Goal: Information Seeking & Learning: Learn about a topic

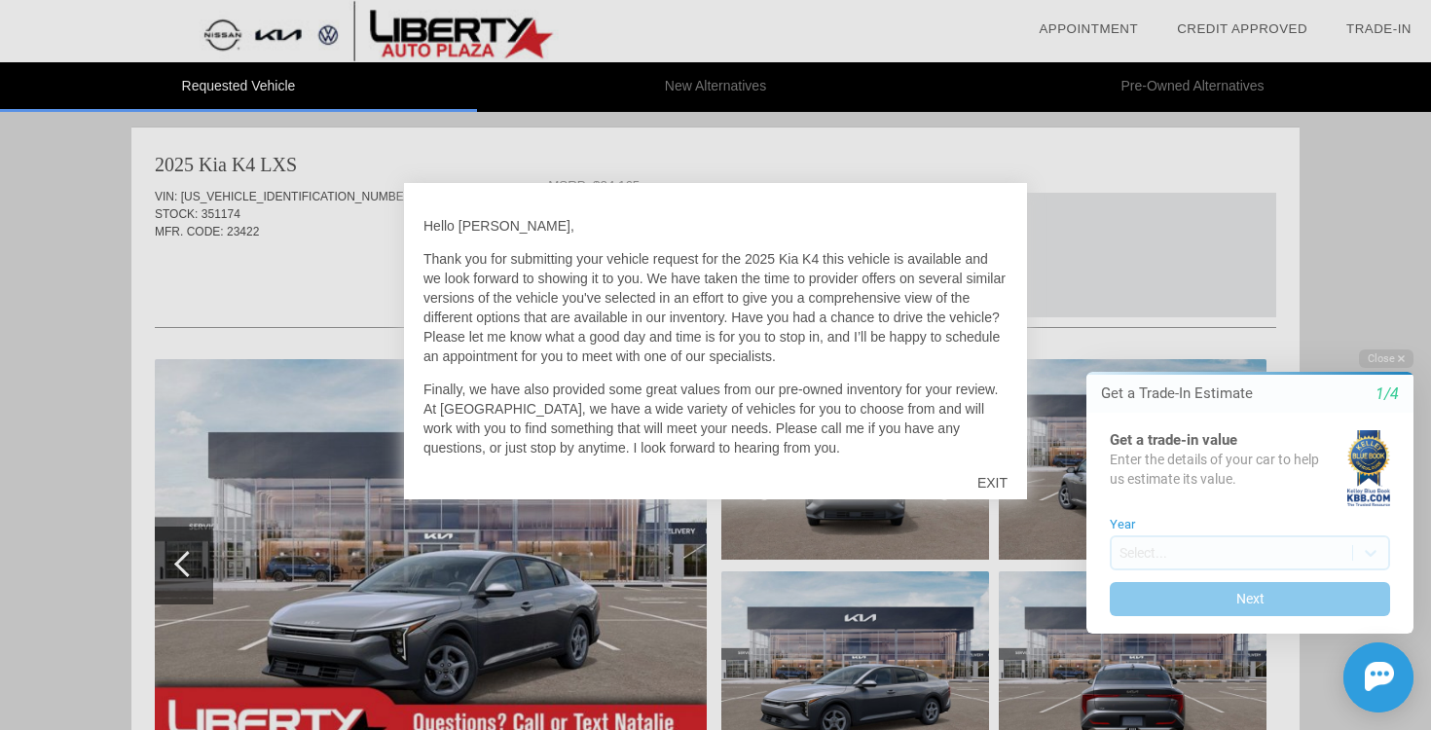
click at [996, 482] on div "EXIT" at bounding box center [992, 483] width 69 height 58
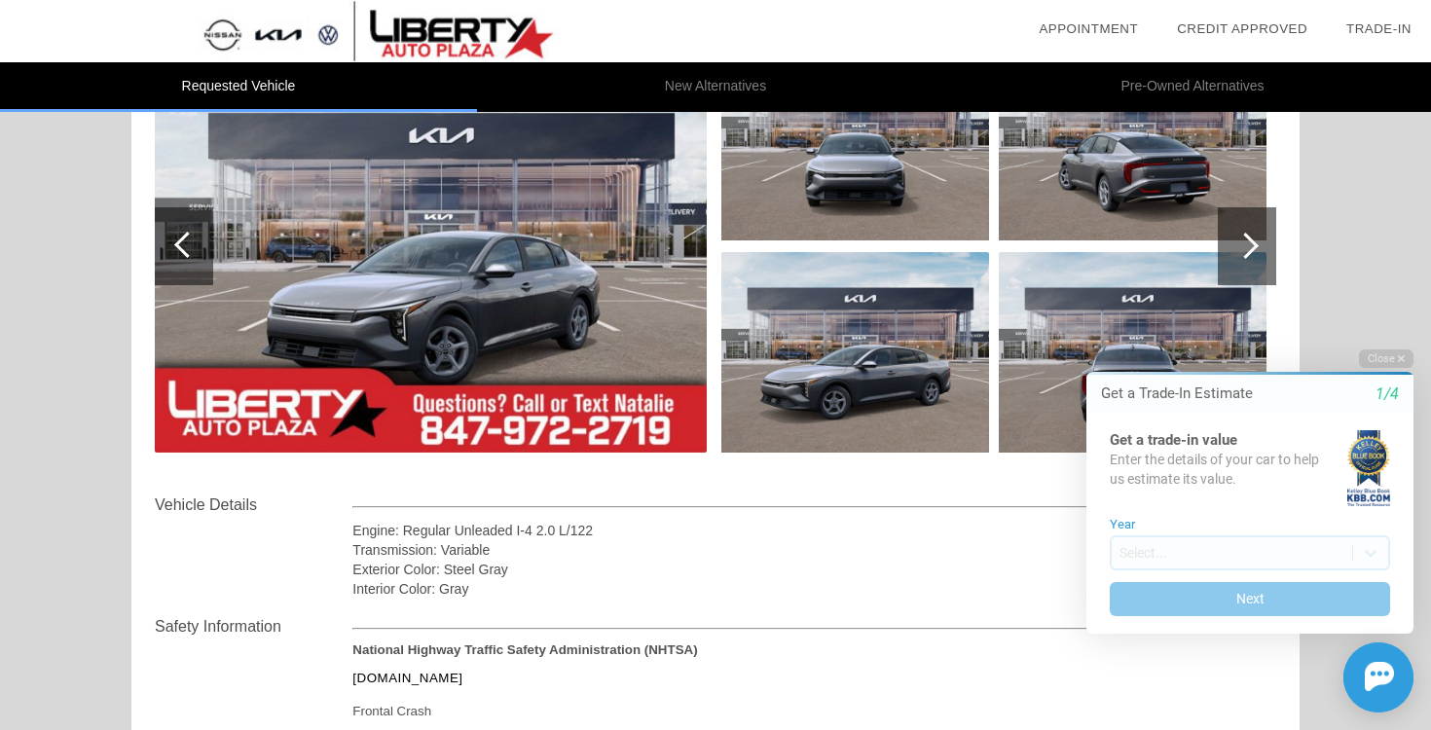
scroll to position [216, 0]
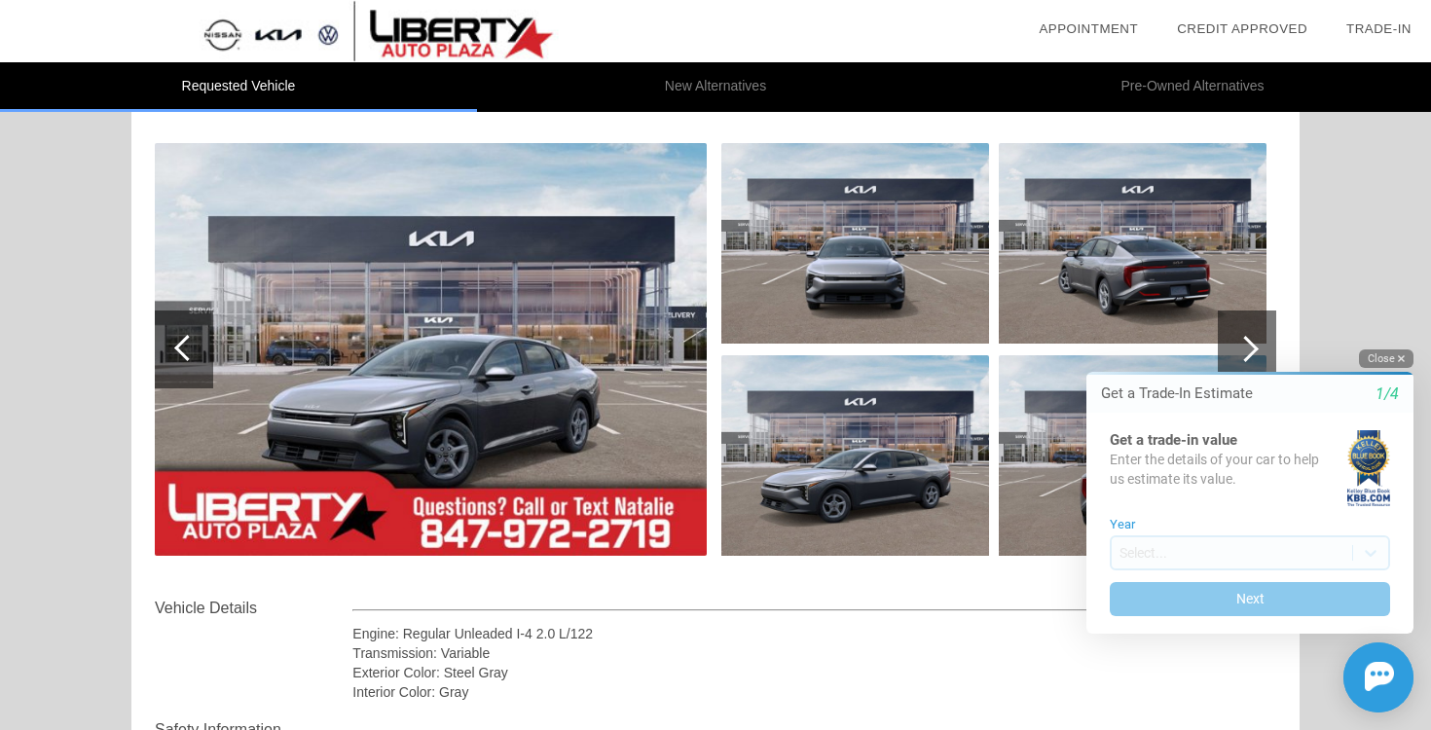
click at [1400, 360] on icon "button" at bounding box center [1401, 358] width 7 height 7
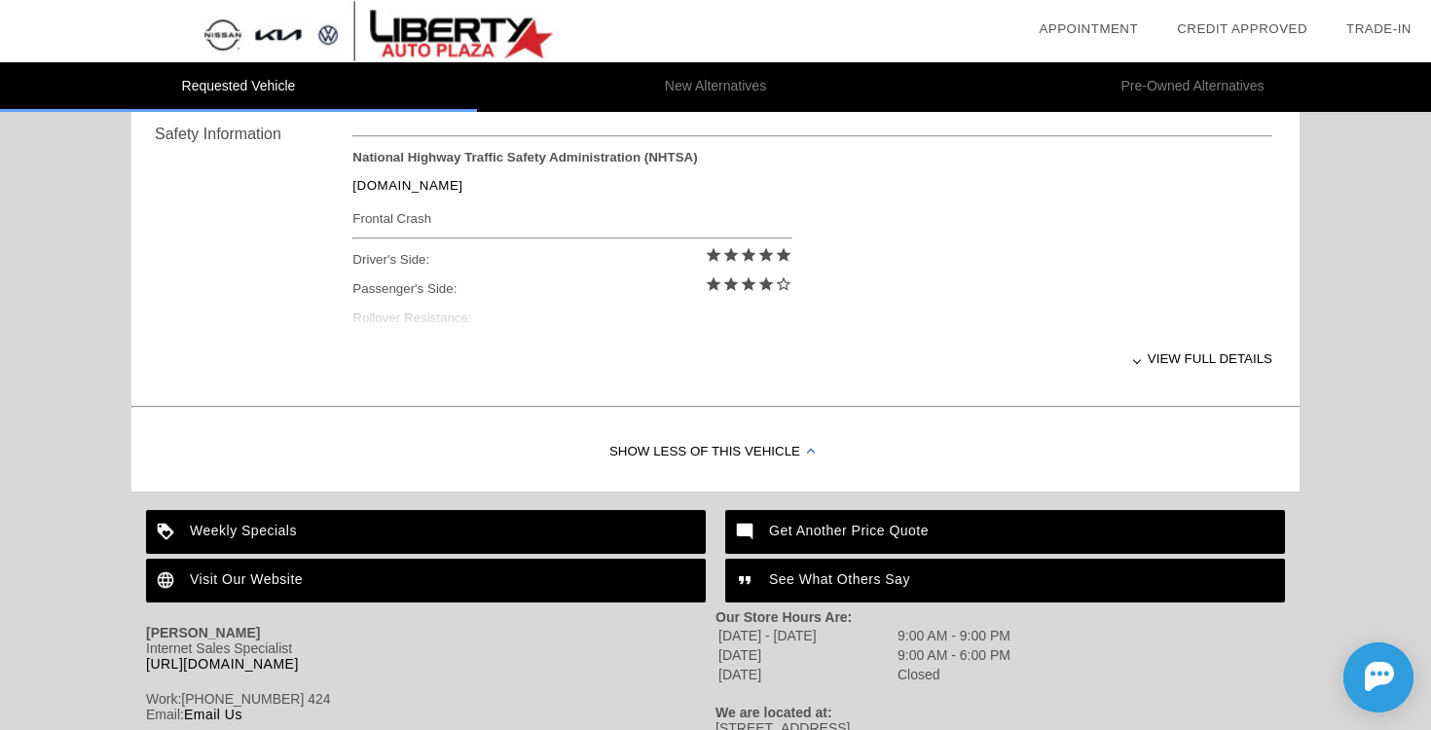
scroll to position [806, 0]
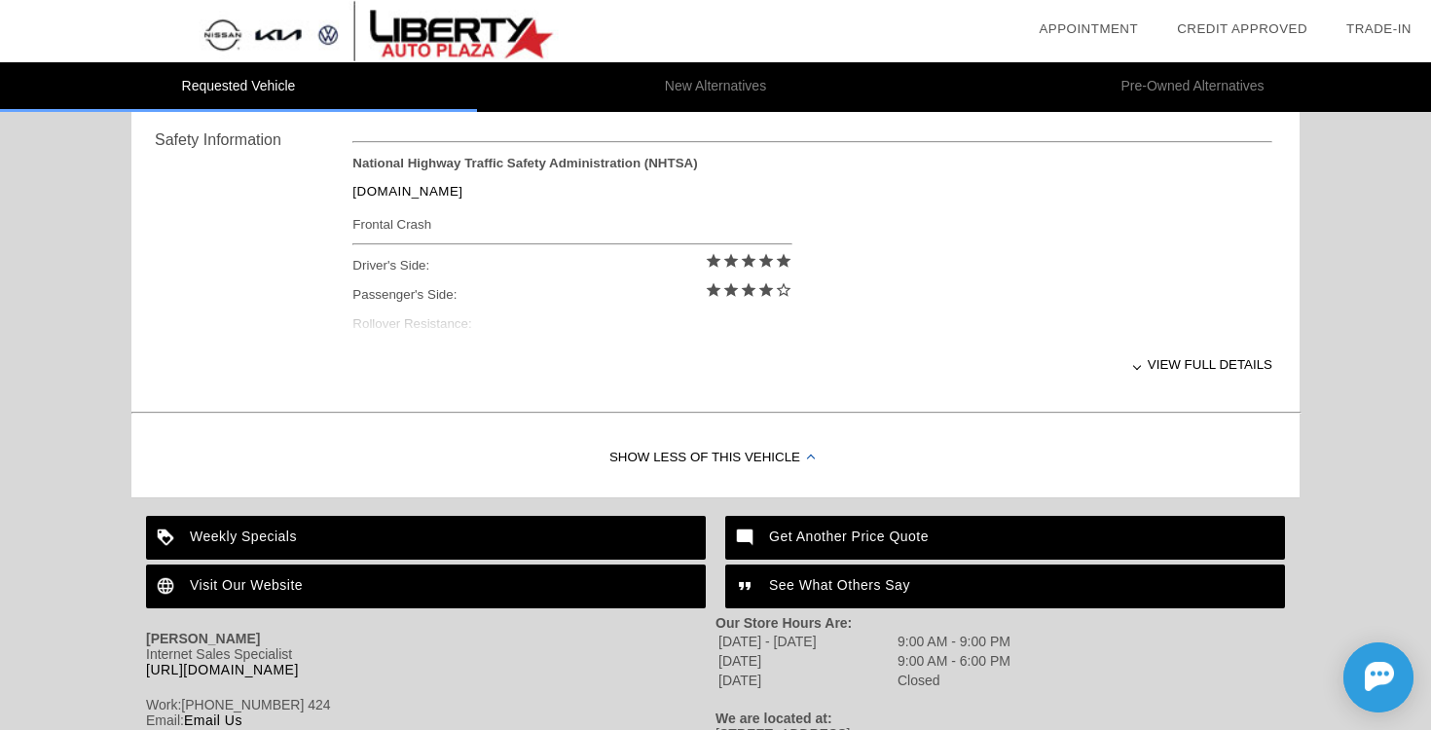
click at [1190, 359] on div "View full details" at bounding box center [812, 365] width 920 height 48
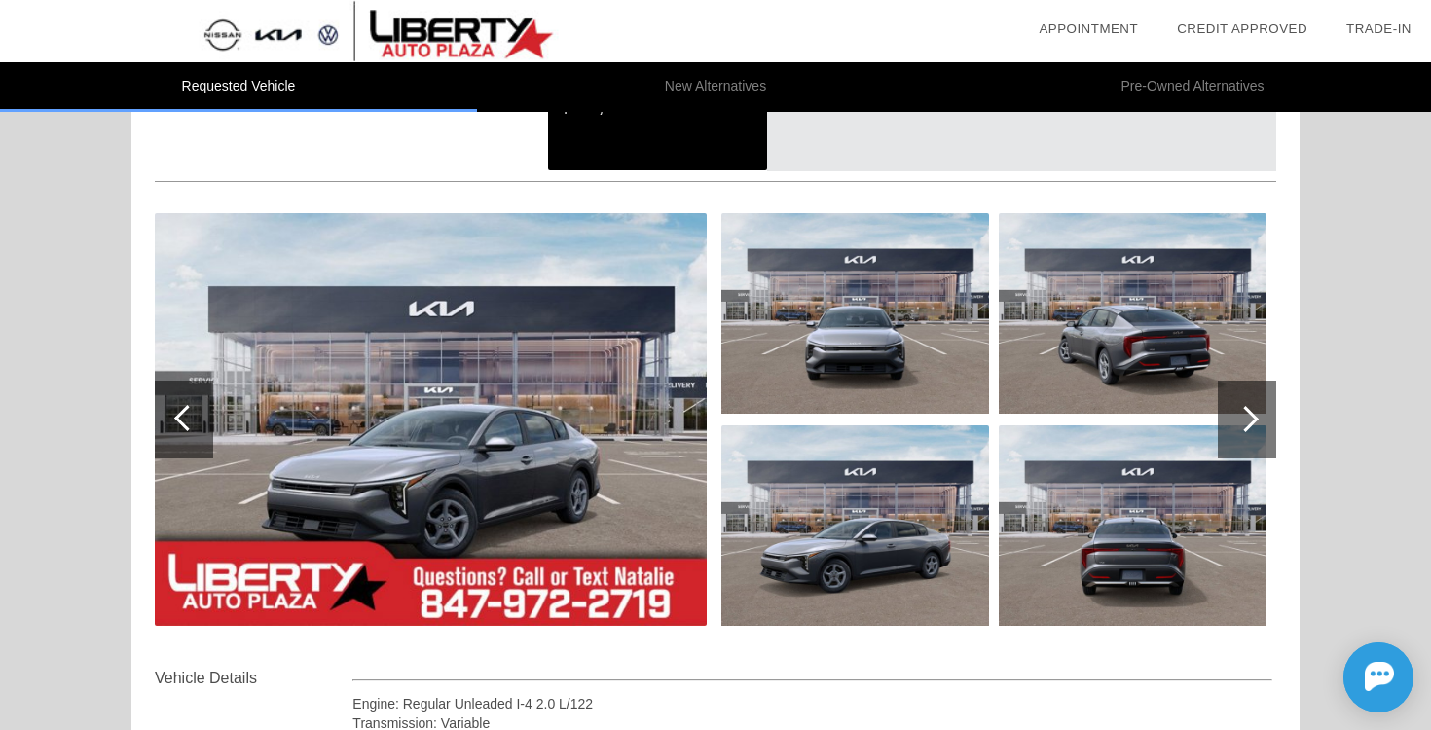
scroll to position [0, 0]
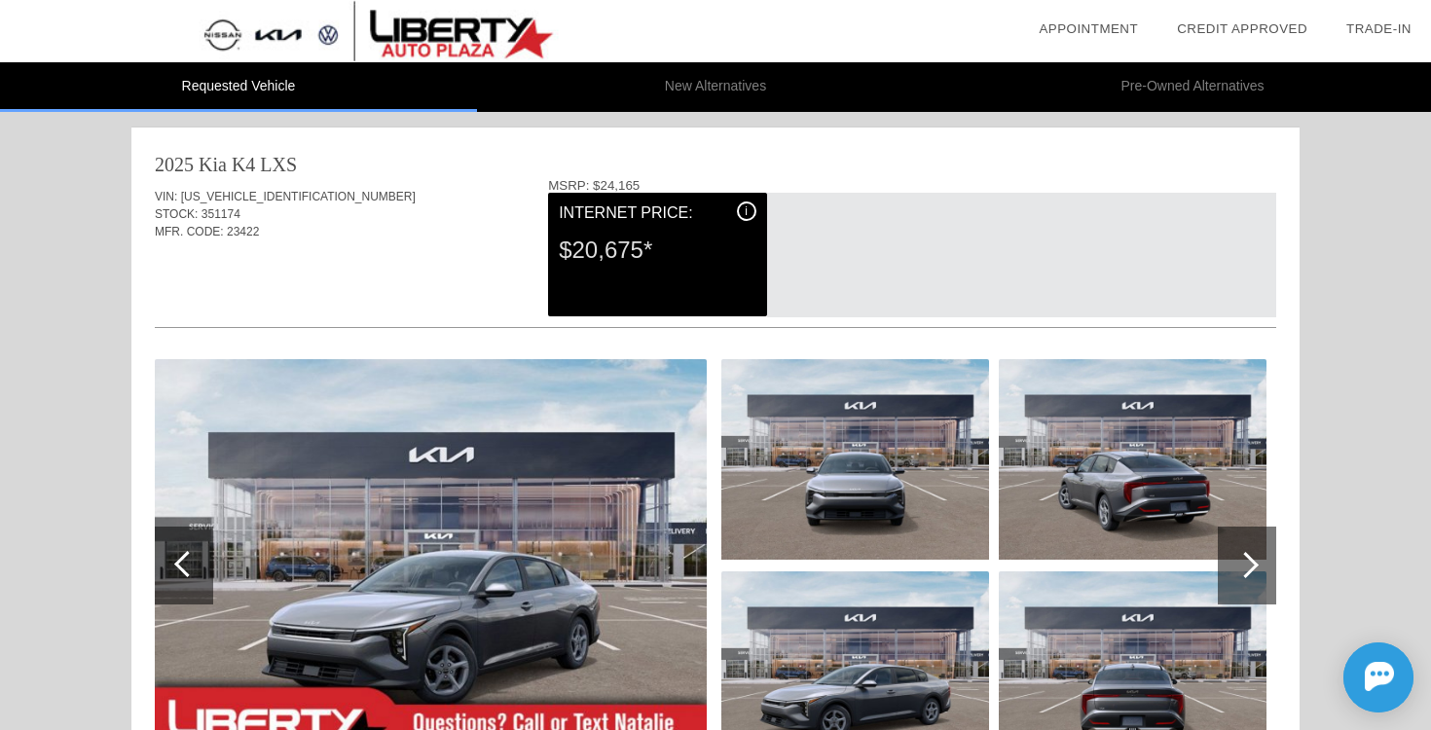
click at [247, 164] on div "2025 Kia K4" at bounding box center [205, 164] width 100 height 27
copy div "2025 Kia K4 LXS"
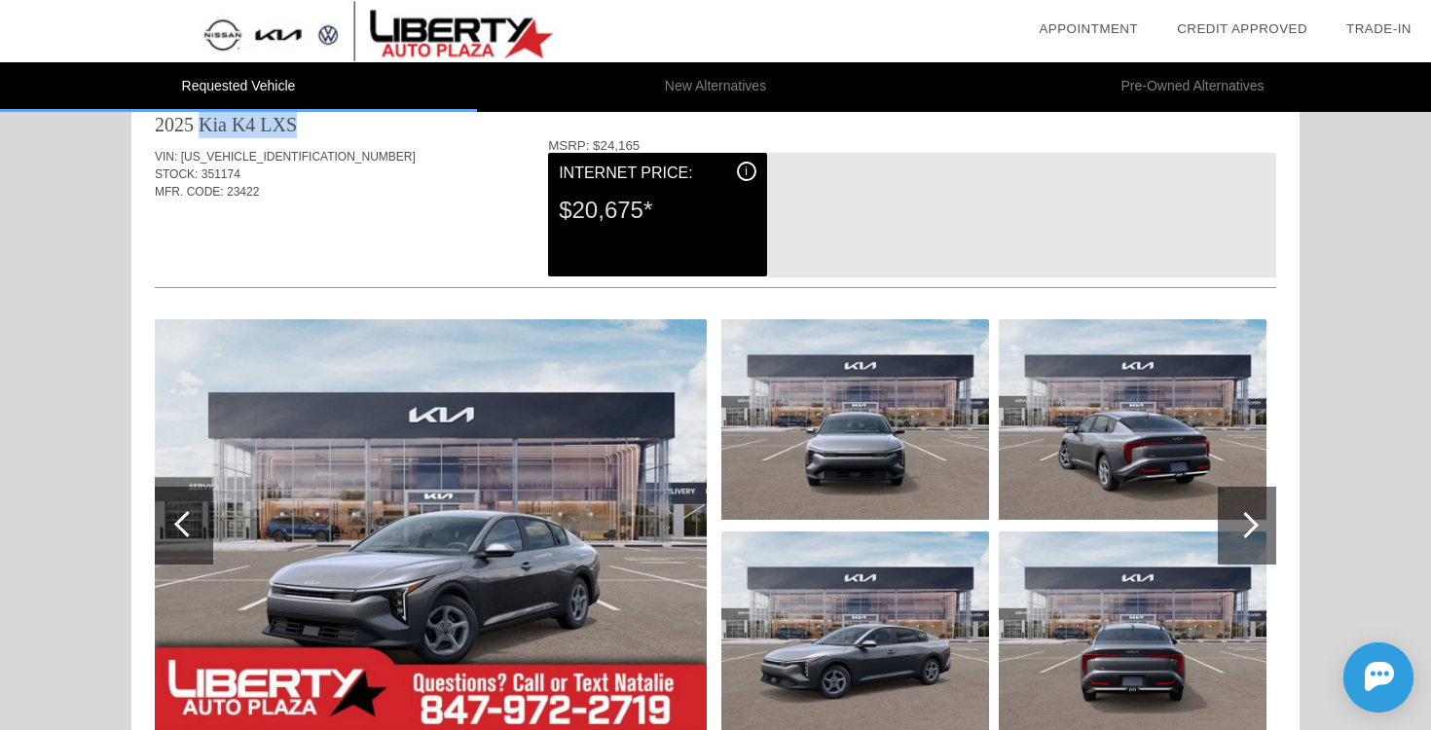
scroll to position [42, 0]
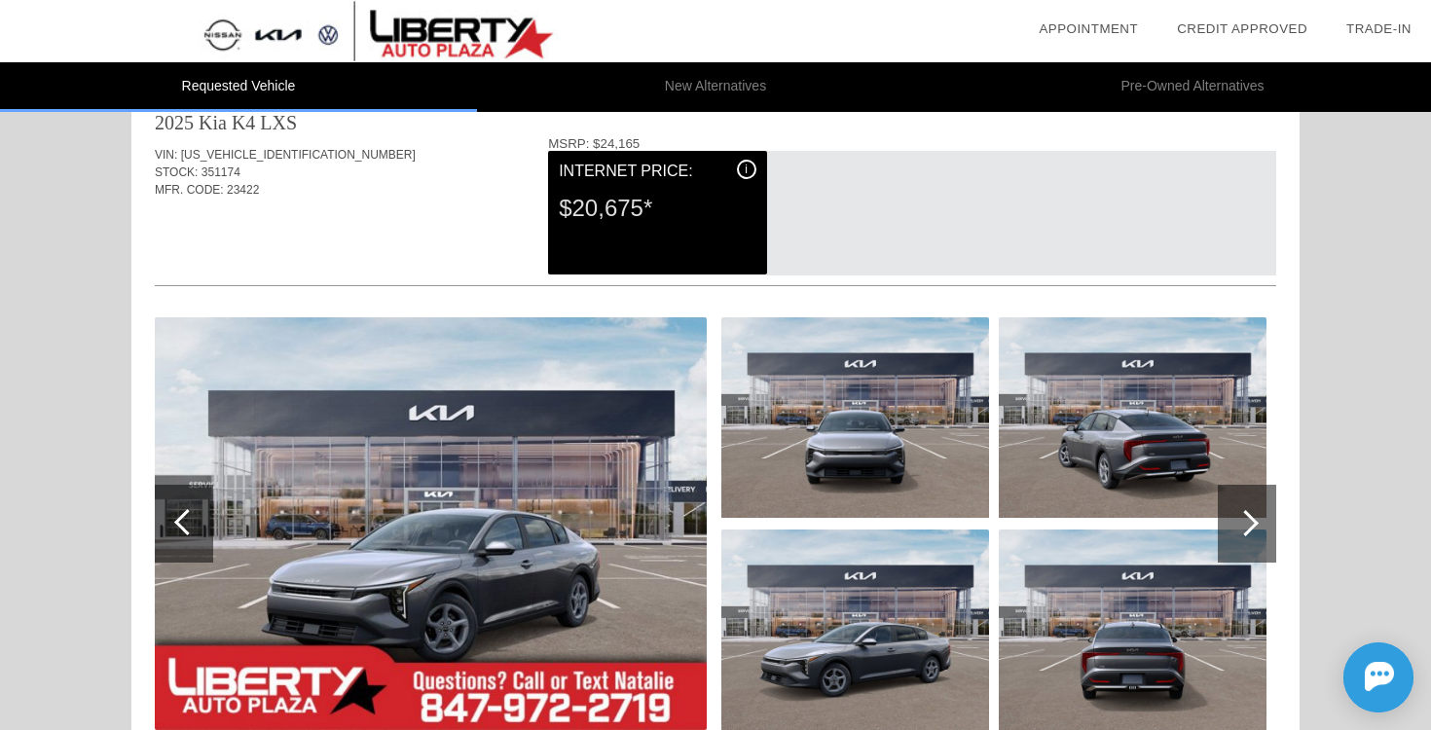
click at [254, 151] on span "[US_VEHICLE_IDENTIFICATION_NUMBER]" at bounding box center [298, 155] width 235 height 14
copy span "[US_VEHICLE_IDENTIFICATION_NUMBER]"
